Goal: Check status: Check status

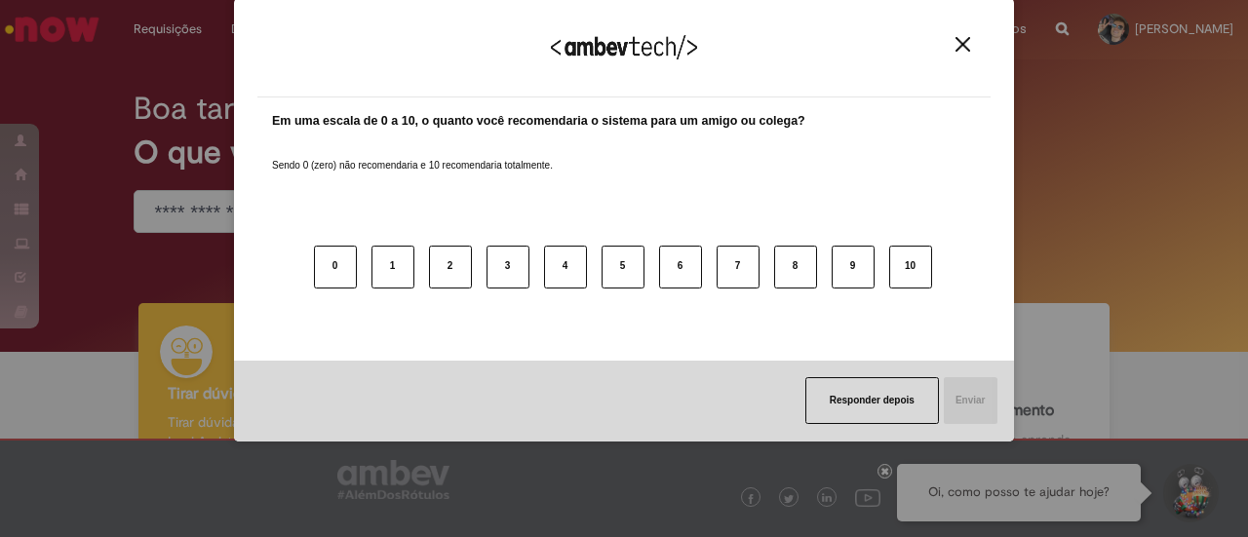
click at [950, 44] on button "Close" at bounding box center [963, 44] width 26 height 17
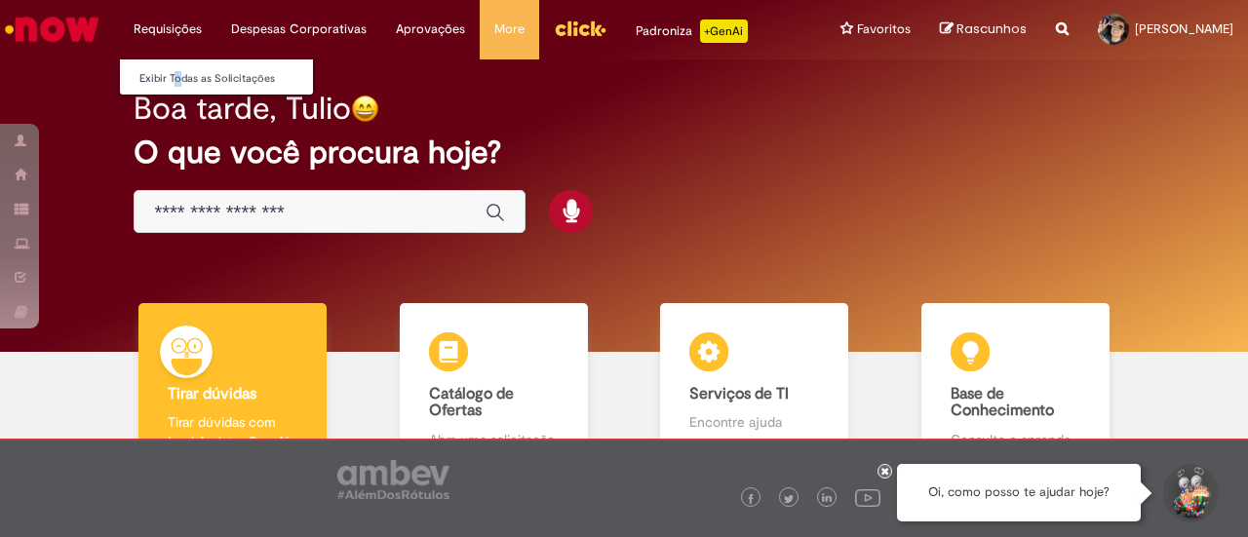
click at [171, 65] on li "Exibir Todas as Solicitações" at bounding box center [227, 76] width 214 height 25
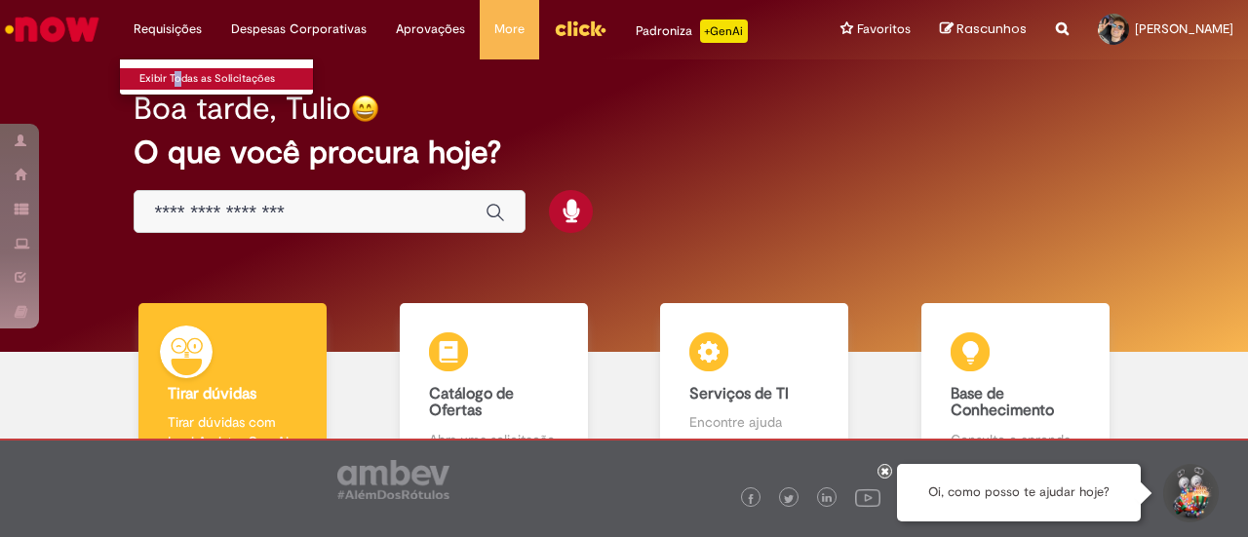
click at [175, 77] on link "Exibir Todas as Solicitações" at bounding box center [227, 78] width 214 height 21
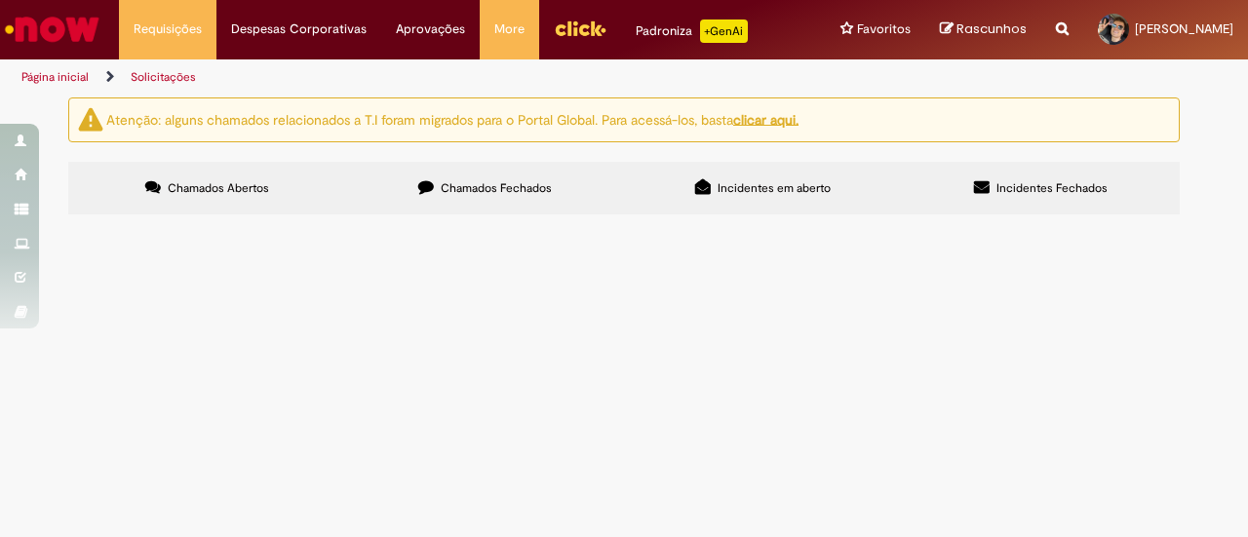
click at [494, 162] on div "Chamados Abertos Chamados Fechados Incidentes em aberto Incidentes Fechados Ite…" at bounding box center [623, 162] width 1111 height 0
click at [511, 182] on span "Chamados Fechados" at bounding box center [496, 188] width 111 height 16
click at [0, 0] on span "Eu solicitei uma nova via do cartão, porém ele veio no meu endereço antigo e a …" at bounding box center [0, 0] width 0 height 0
click at [0, 0] on span "[DATE] 14:17:49" at bounding box center [0, 0] width 0 height 0
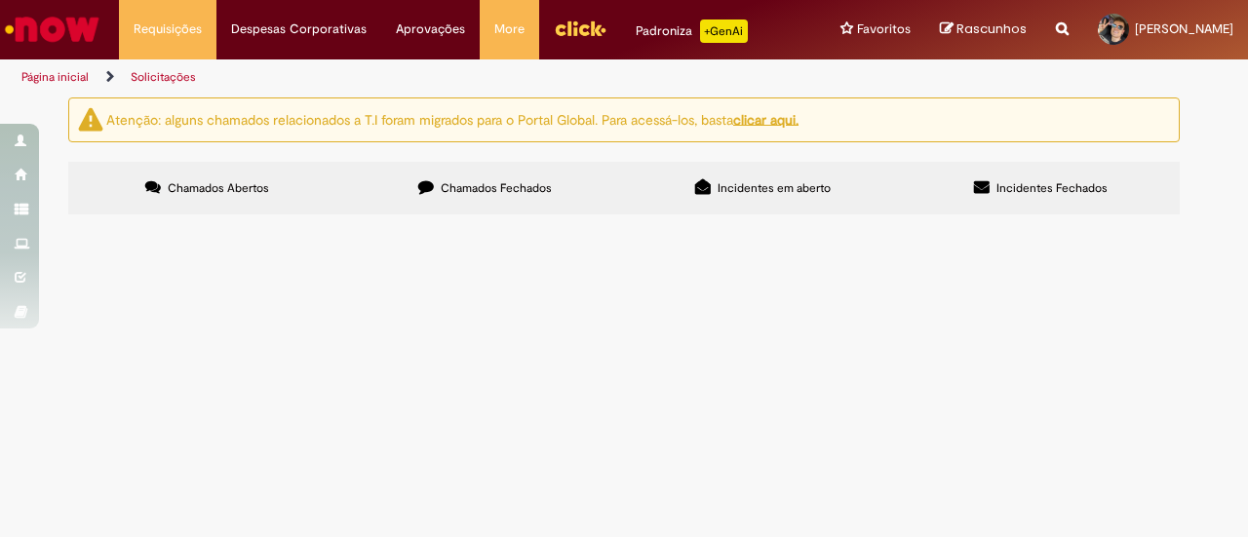
click at [0, 0] on td "Eu solicitei uma nova via do cartão, porém ele veio no meu endereço antigo e a …" at bounding box center [0, 0] width 0 height 0
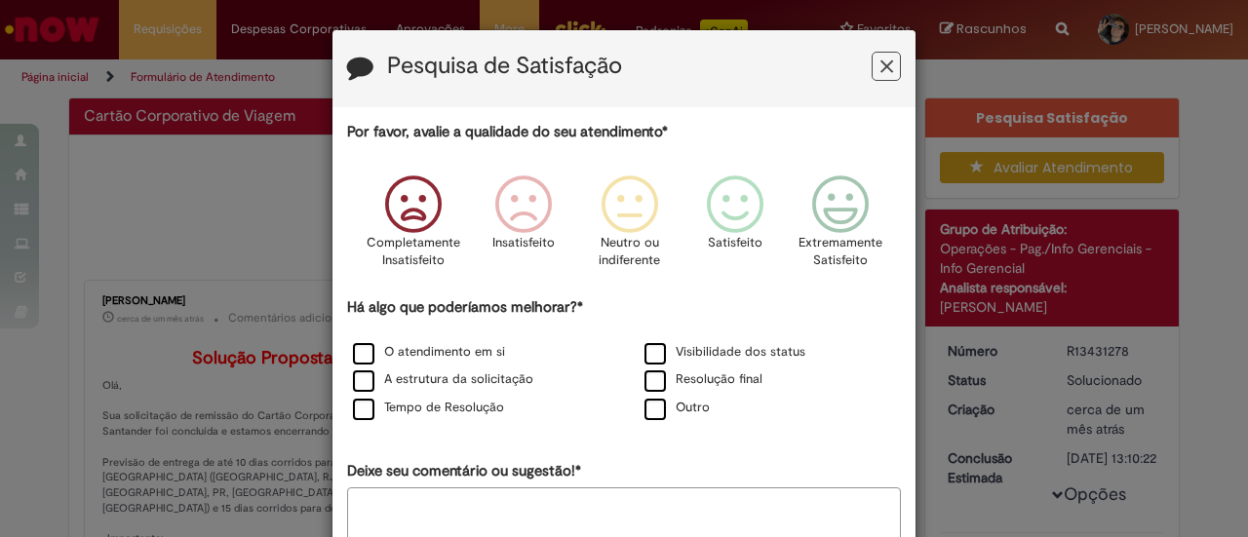
drag, startPoint x: 404, startPoint y: 213, endPoint x: 552, endPoint y: 190, distance: 149.9
click at [406, 213] on icon "Feedback" at bounding box center [412, 204] width 73 height 58
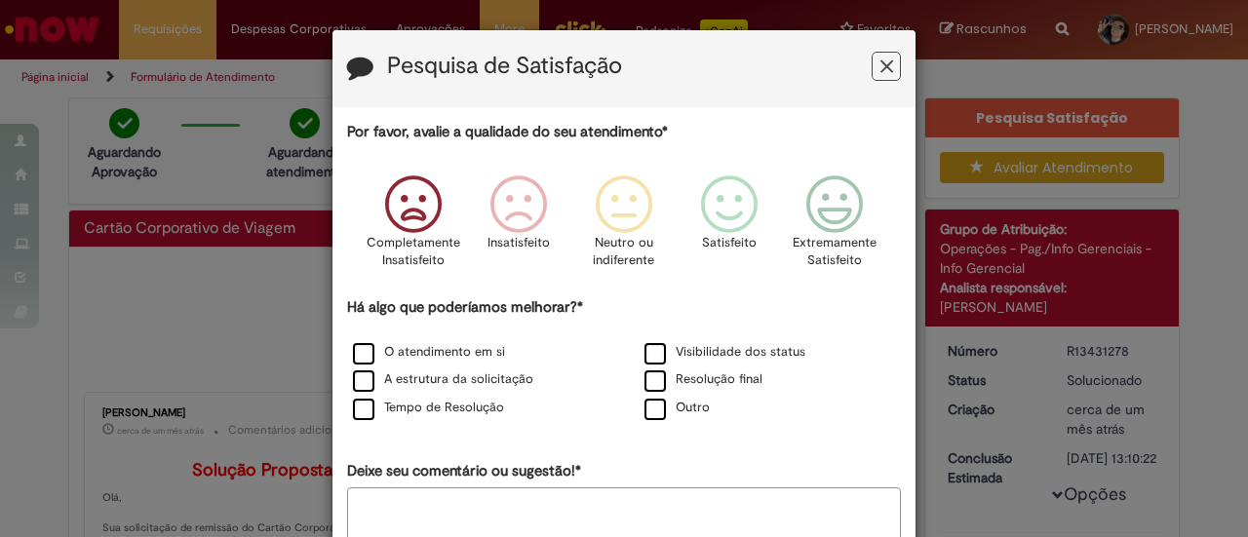
click at [885, 64] on icon "Feedback" at bounding box center [886, 67] width 13 height 20
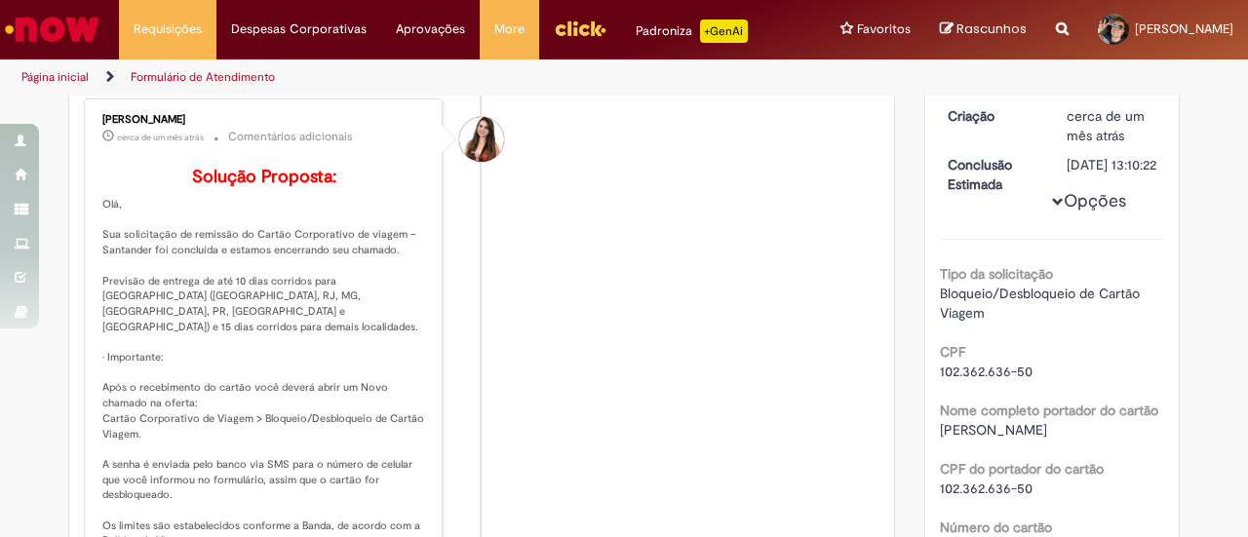
scroll to position [292, 0]
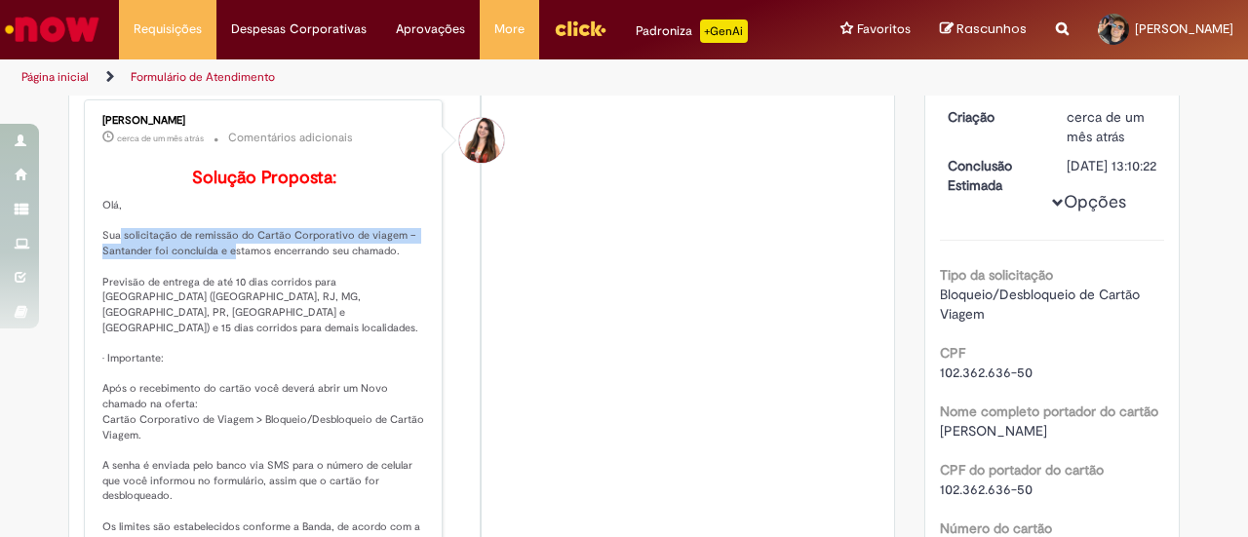
drag, startPoint x: 97, startPoint y: 262, endPoint x: 215, endPoint y: 275, distance: 118.7
click at [215, 275] on p "Solução Proposta: [GEOGRAPHIC_DATA], Sua solicitação de remissão do Cartão Corp…" at bounding box center [264, 436] width 325 height 534
copy p "ua solicitação de remissão do Cartão Corporativo de viagem – Santander foi conc…"
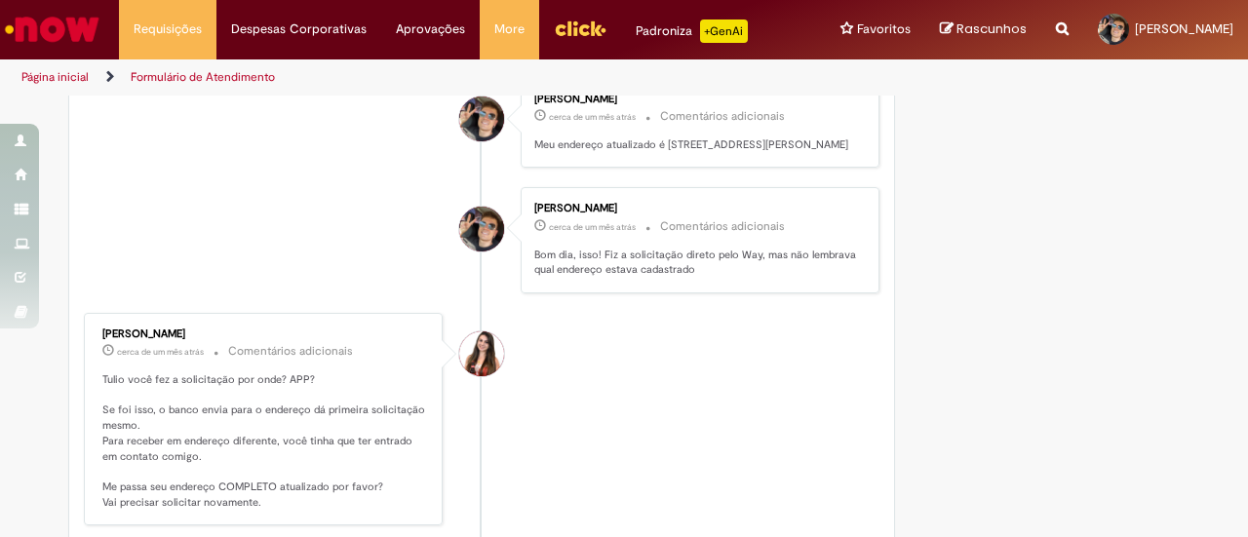
scroll to position [1359, 0]
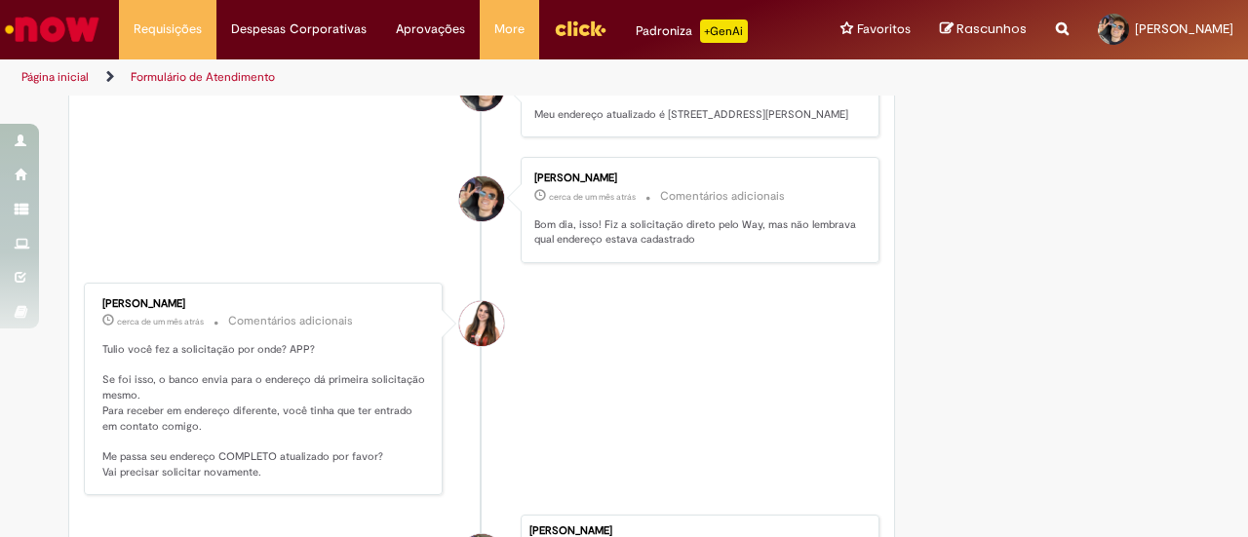
click at [473, 319] on div "Thais Dos Santos" at bounding box center [481, 323] width 45 height 45
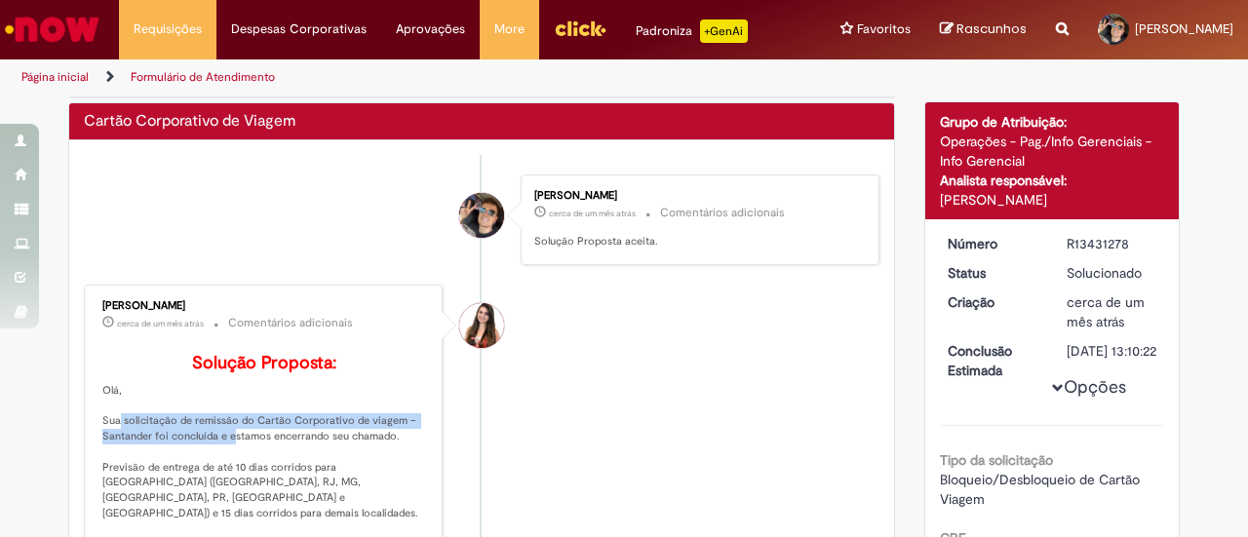
scroll to position [0, 0]
